Goal: Find specific page/section: Find specific page/section

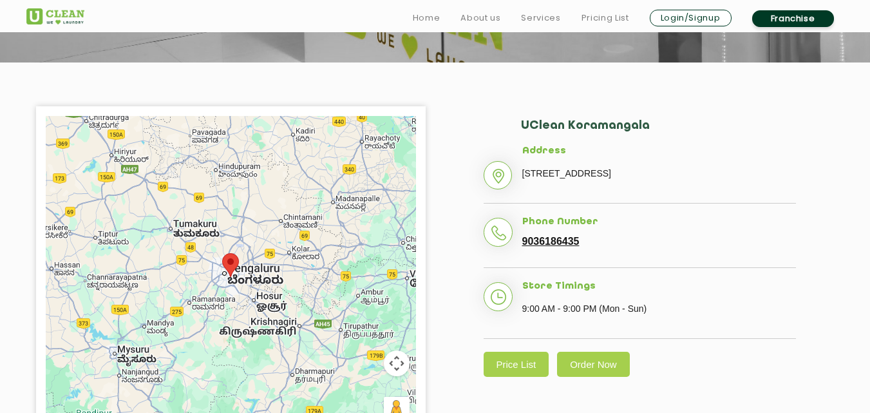
scroll to position [240, 0]
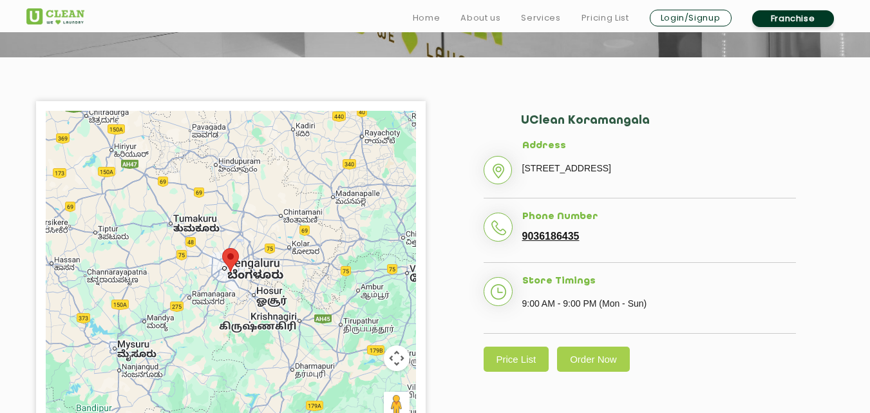
click at [222, 248] on area at bounding box center [222, 248] width 0 height 0
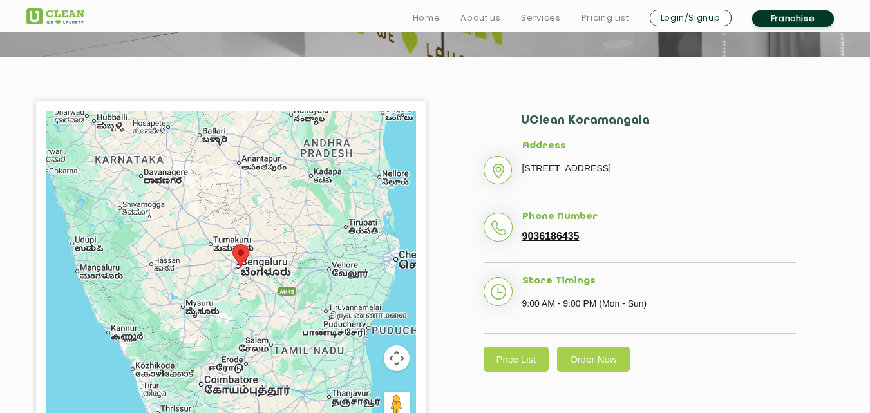
click at [233, 244] on area at bounding box center [233, 244] width 0 height 0
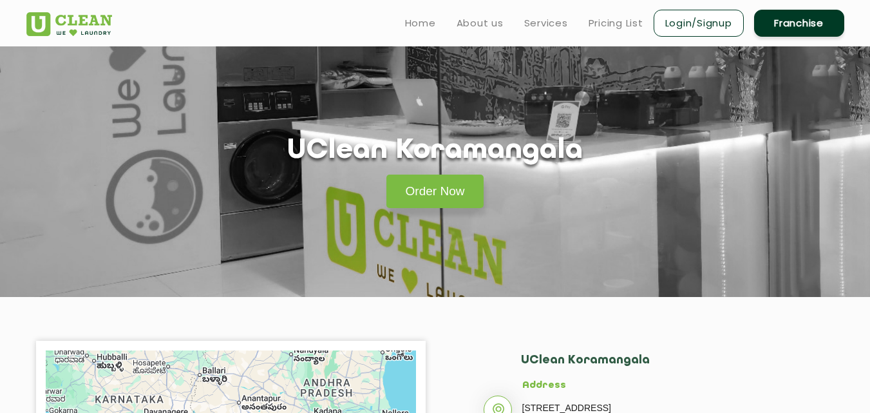
scroll to position [0, 0]
click at [464, 193] on link "Order Now" at bounding box center [436, 191] width 98 height 33
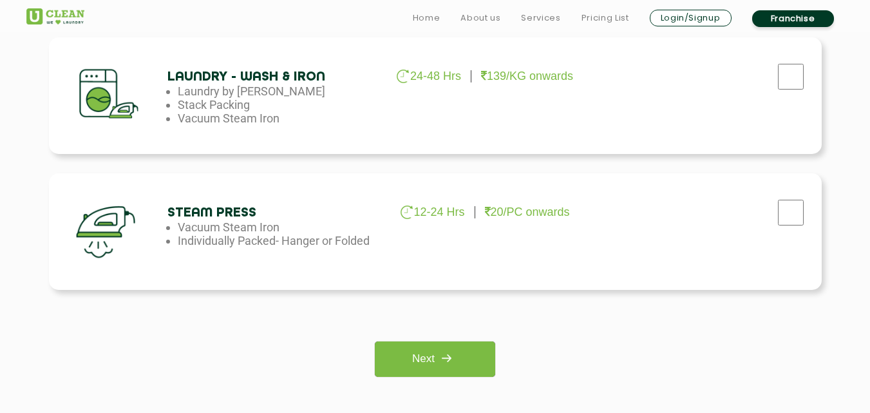
scroll to position [872, 0]
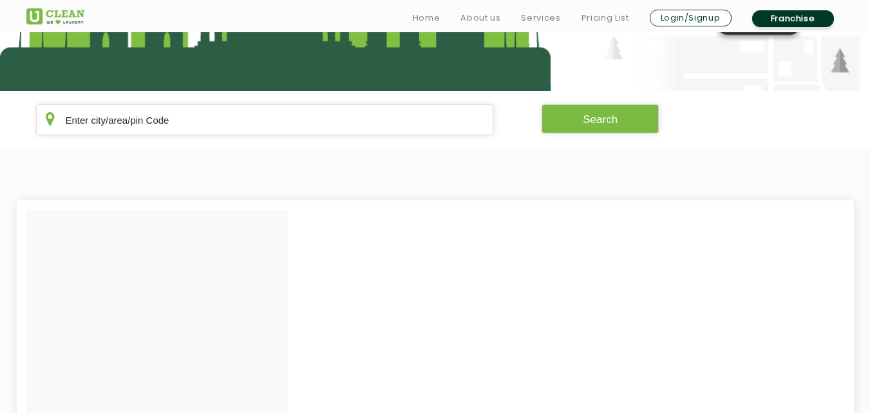
scroll to position [249, 0]
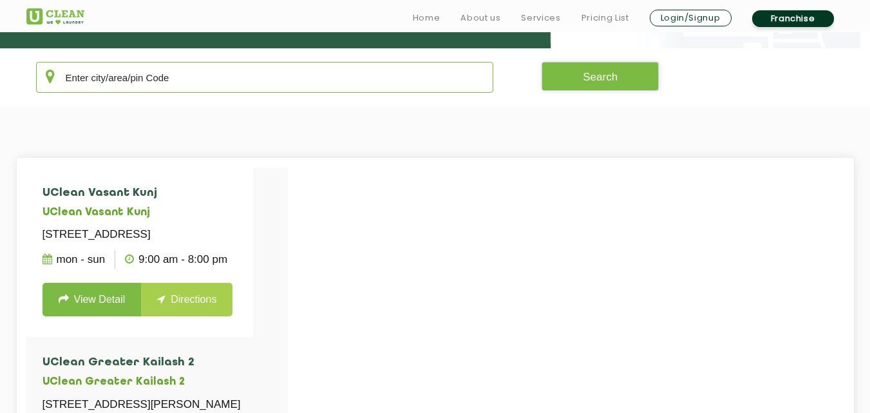
drag, startPoint x: 155, startPoint y: 62, endPoint x: 161, endPoint y: 77, distance: 16.2
click at [161, 77] on input "text" at bounding box center [265, 77] width 458 height 31
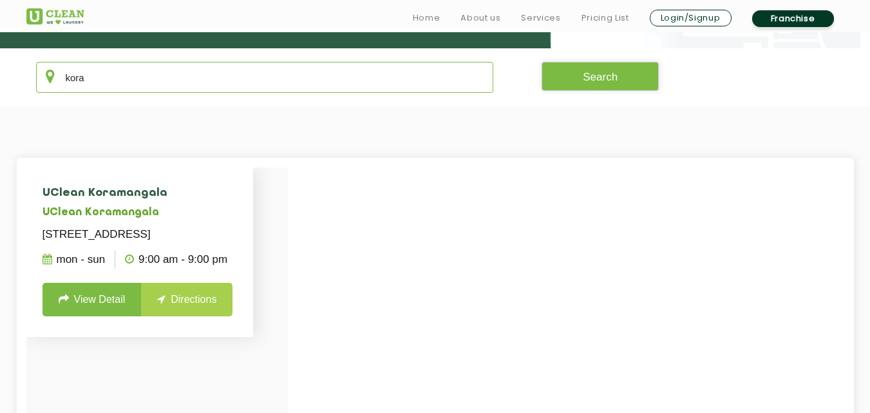
type input "kora"
click at [173, 316] on link "Directions" at bounding box center [186, 299] width 91 height 33
drag, startPoint x: 262, startPoint y: 256, endPoint x: 28, endPoint y: 207, distance: 238.9
click at [28, 207] on li "UClean Koramangala UClean Koramangala Basement Floor, [STREET_ADDRESS] Mon - Su…" at bounding box center [139, 251] width 227 height 169
copy li "UClean Koramangala Basement [STREET_ADDRESS]"
